Goal: Navigation & Orientation: Find specific page/section

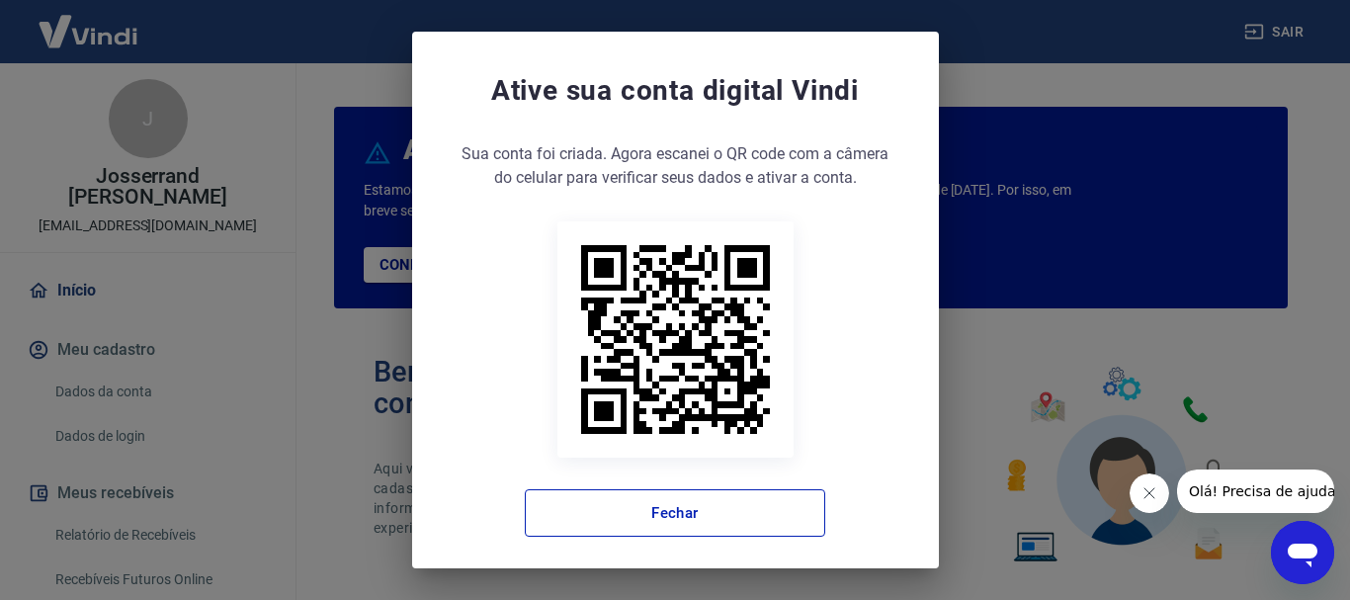
drag, startPoint x: 652, startPoint y: 473, endPoint x: 651, endPoint y: 488, distance: 15.9
click at [652, 476] on div "Sua conta foi criada. Agora clique no botão abaixo para verificar seus dados e …" at bounding box center [676, 339] width 448 height 394
click at [648, 498] on button "Fechar" at bounding box center [675, 512] width 301 height 47
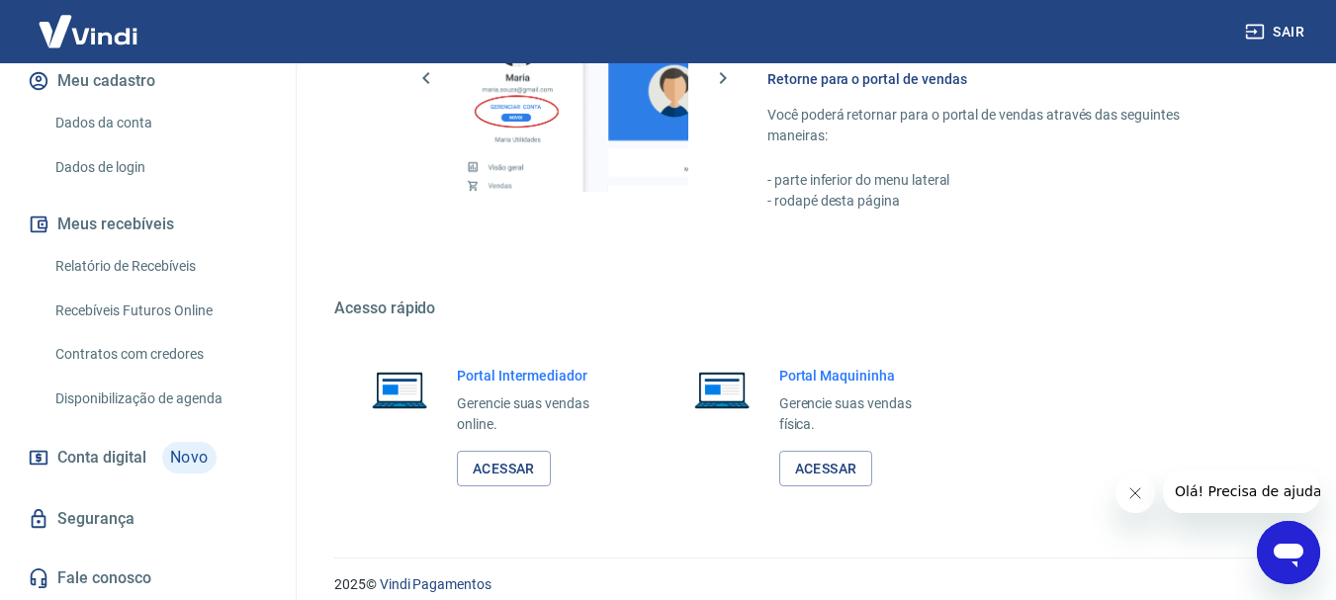
scroll to position [1227, 0]
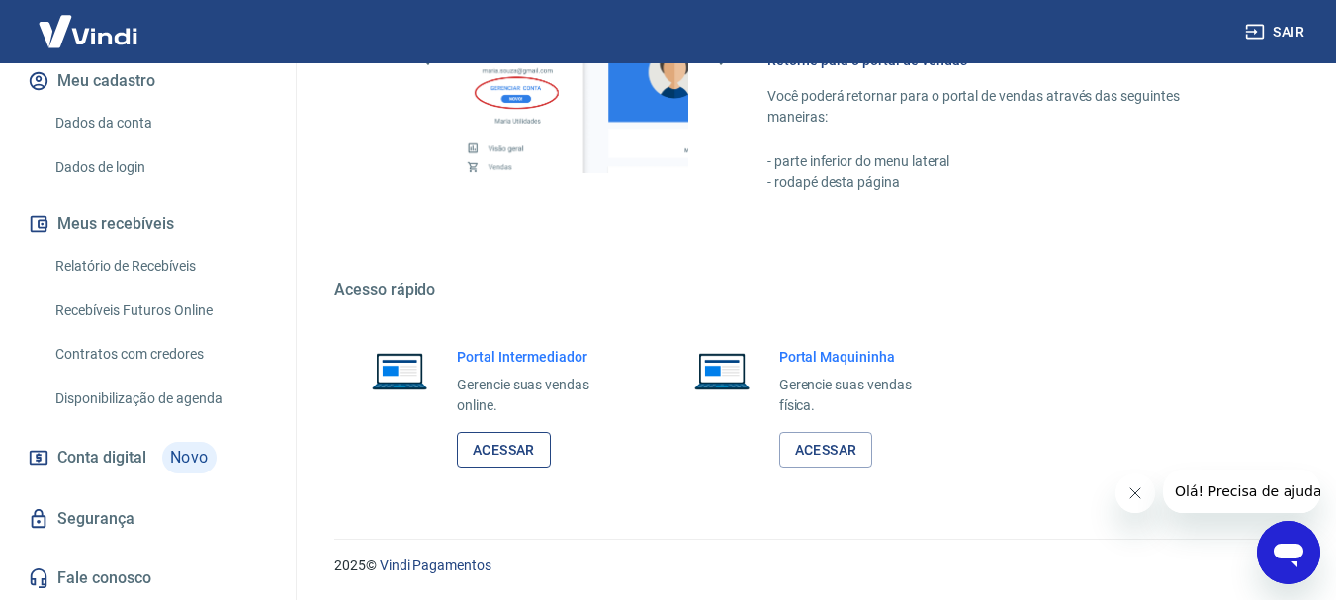
click at [479, 459] on link "Acessar" at bounding box center [504, 450] width 94 height 37
